Goal: Task Accomplishment & Management: Manage account settings

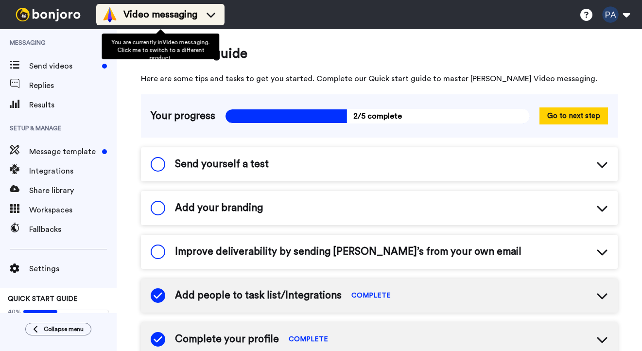
click at [184, 5] on li "Video messaging" at bounding box center [160, 14] width 128 height 21
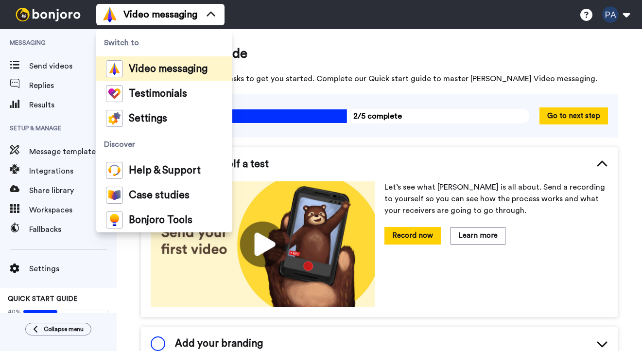
scroll to position [42, 0]
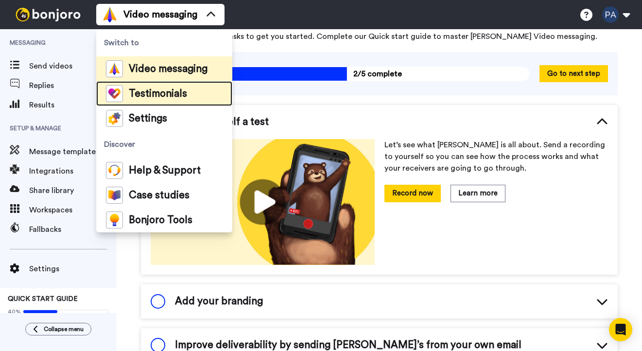
click at [170, 89] on span "Testimonials" at bounding box center [158, 94] width 58 height 10
click at [189, 94] on li "Testimonials" at bounding box center [164, 93] width 136 height 25
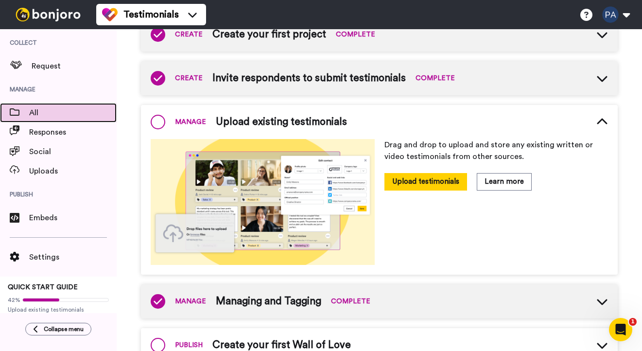
click at [44, 111] on span "All" at bounding box center [73, 113] width 88 height 12
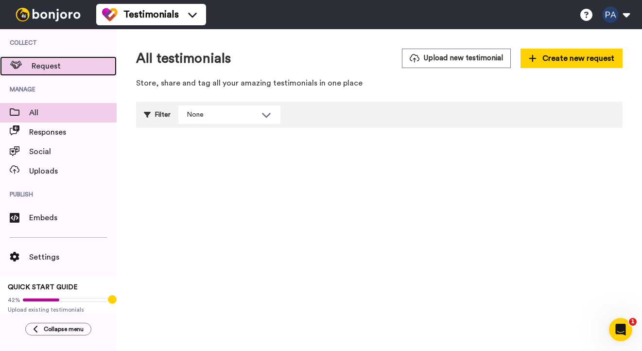
click at [50, 68] on span "Request" at bounding box center [74, 66] width 85 height 12
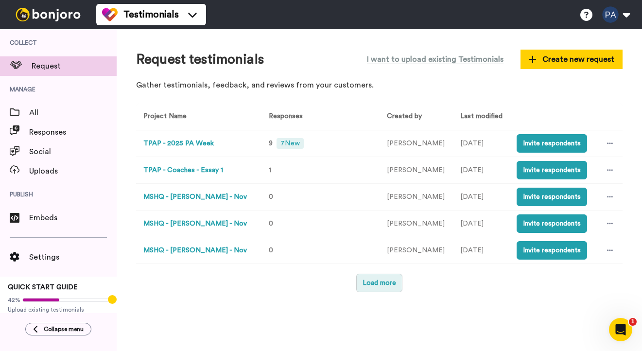
click at [381, 288] on button "Load more" at bounding box center [379, 283] width 46 height 18
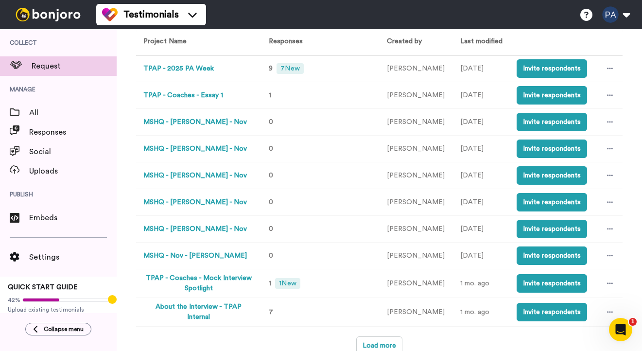
scroll to position [77, 0]
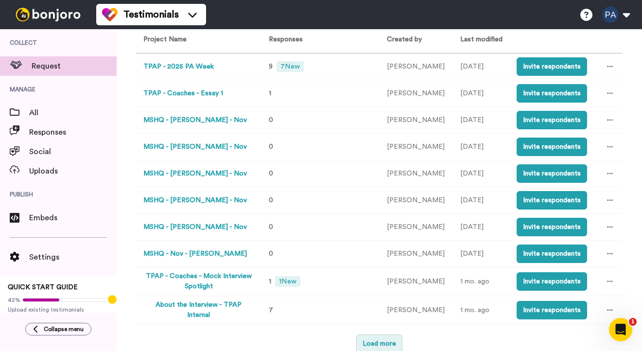
click at [385, 335] on button "Load more" at bounding box center [379, 343] width 46 height 18
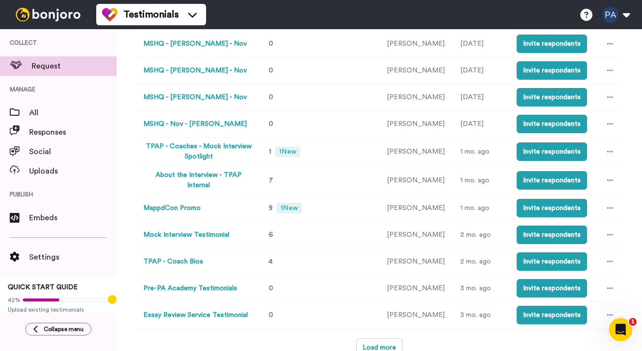
scroll to position [211, 0]
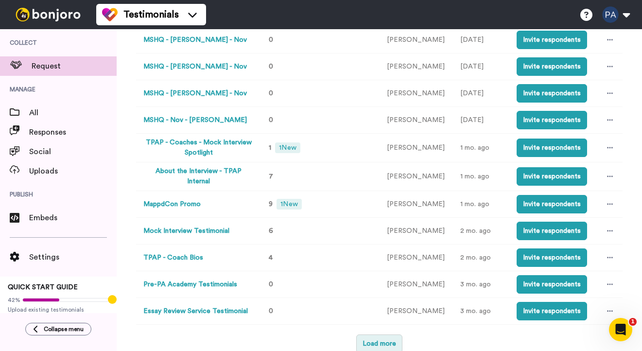
click at [372, 337] on button "Load more" at bounding box center [379, 343] width 46 height 18
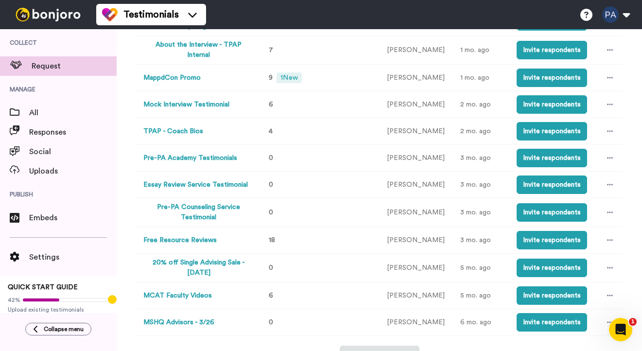
scroll to position [336, 0]
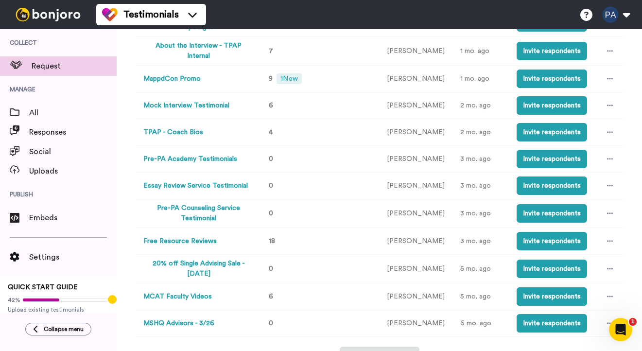
click at [207, 240] on button "Free Resource Reviews" at bounding box center [179, 241] width 73 height 10
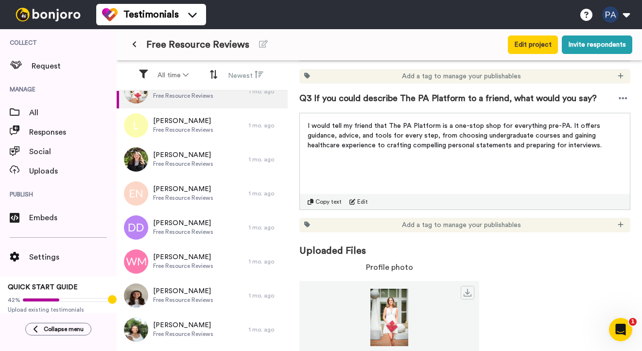
scroll to position [457, 0]
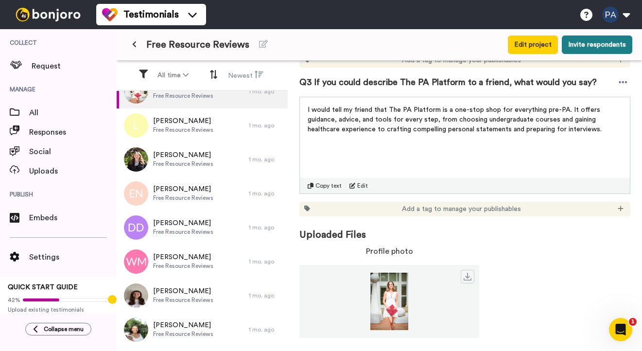
click at [603, 43] on button "Invite respondents" at bounding box center [597, 44] width 70 height 18
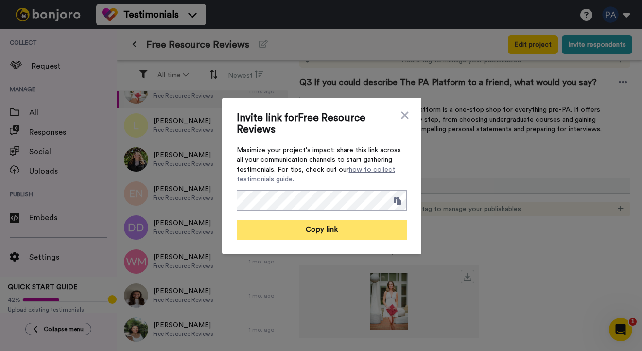
click at [339, 234] on button "Copy link" at bounding box center [322, 229] width 170 height 19
